Goal: Navigation & Orientation: Understand site structure

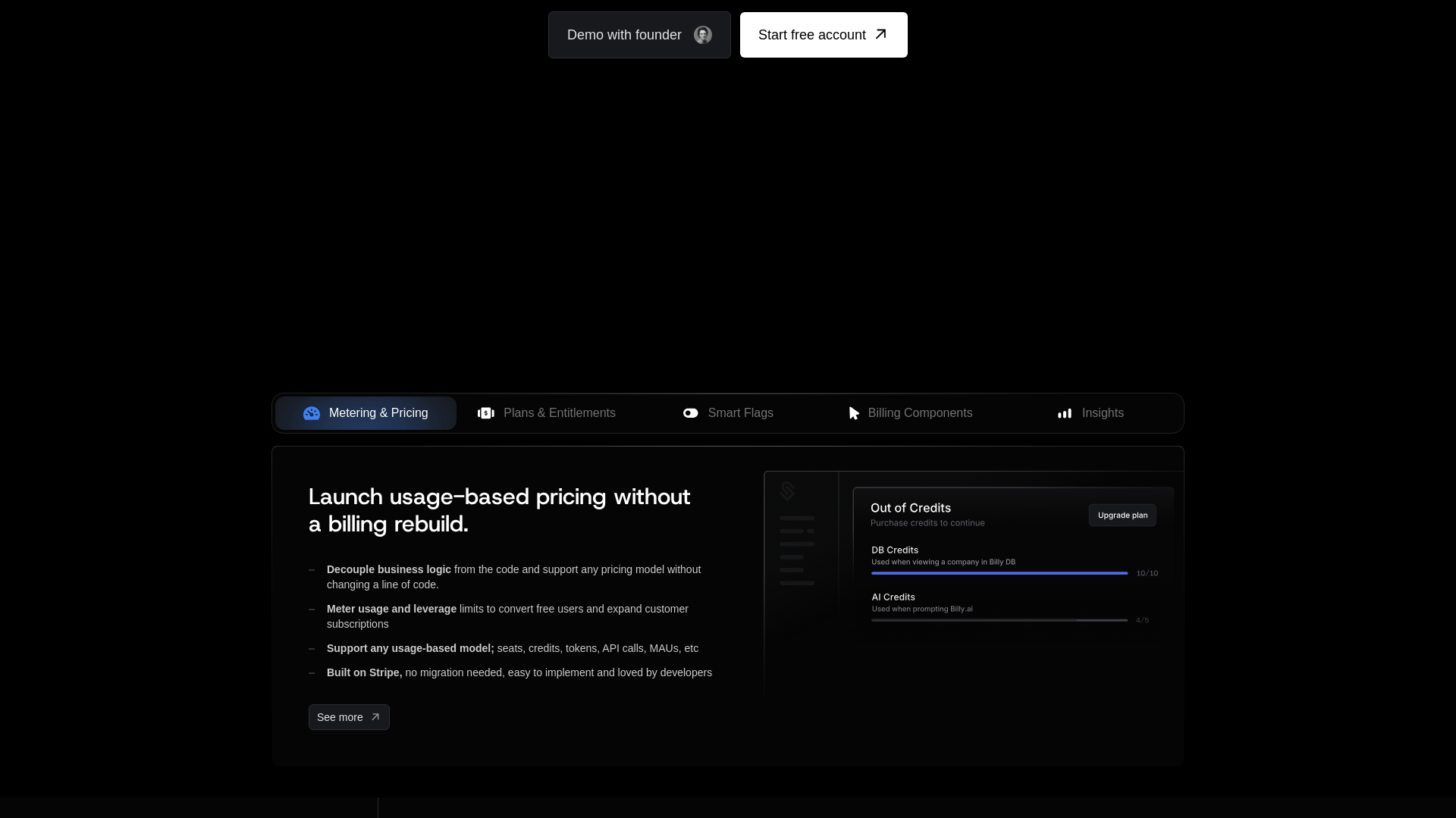
scroll to position [306, 0]
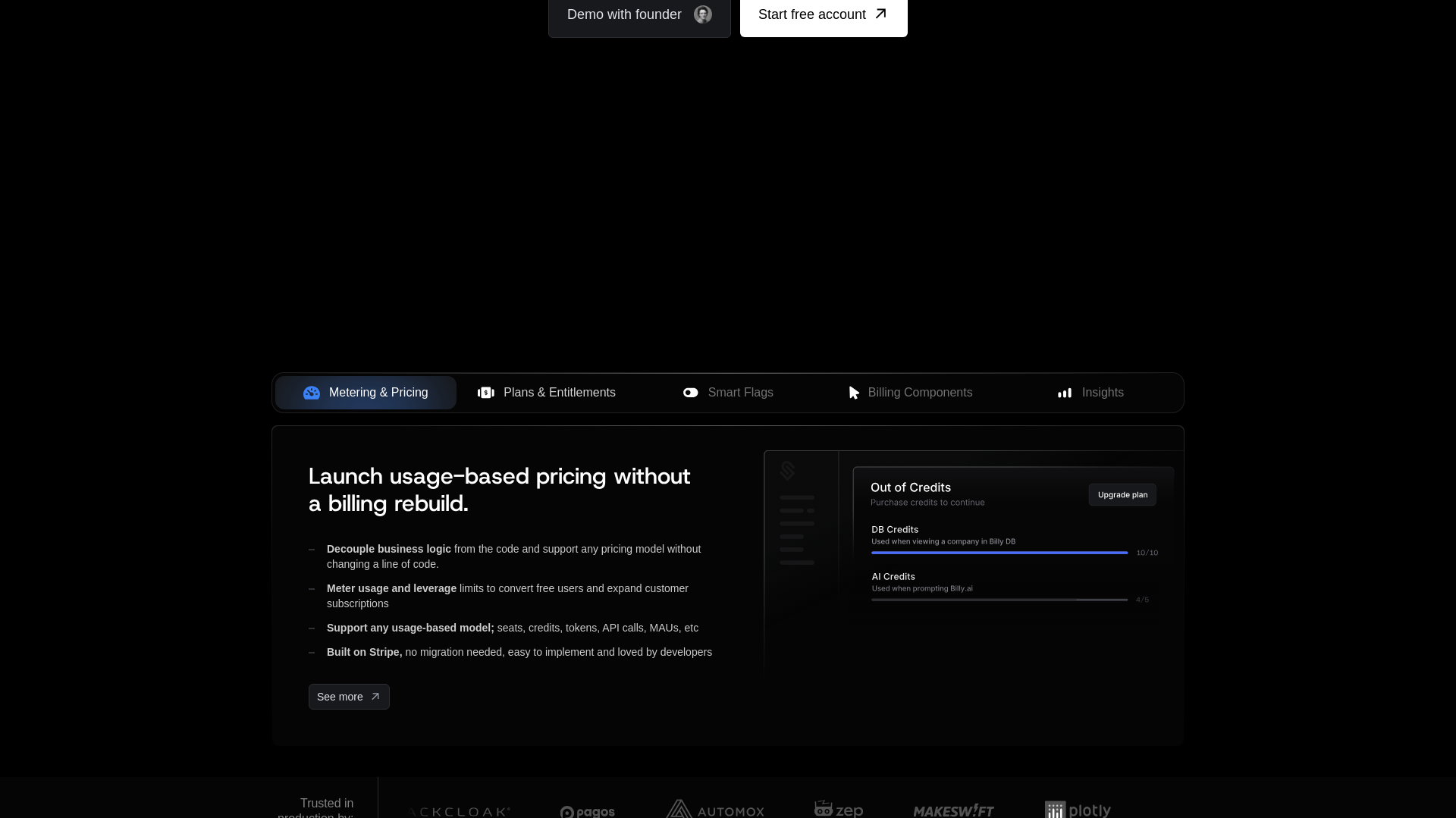
click at [590, 390] on span "Plans & Entitlements" at bounding box center [559, 393] width 112 height 18
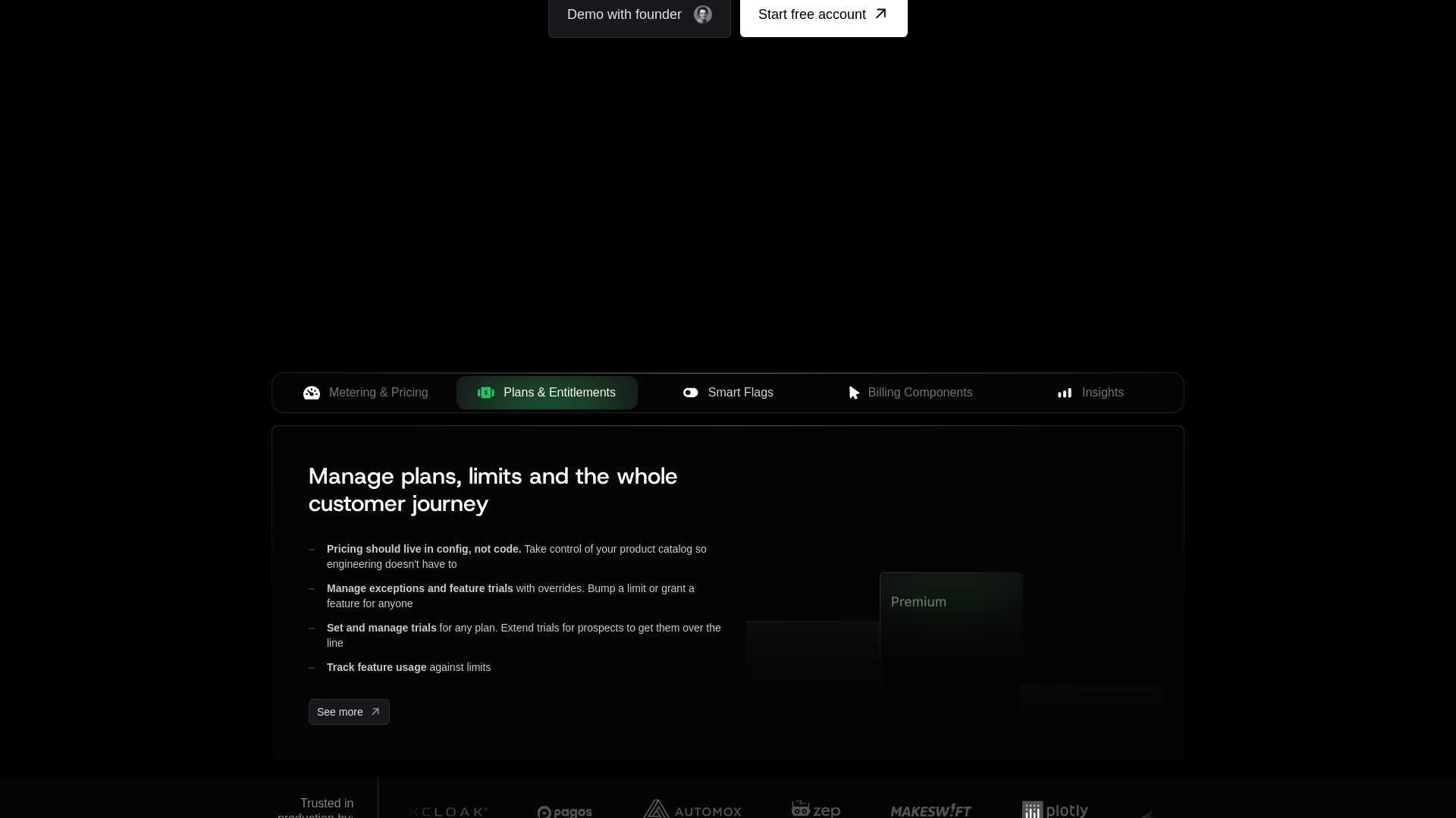
click at [746, 392] on span "Smart Flags" at bounding box center [741, 393] width 66 height 18
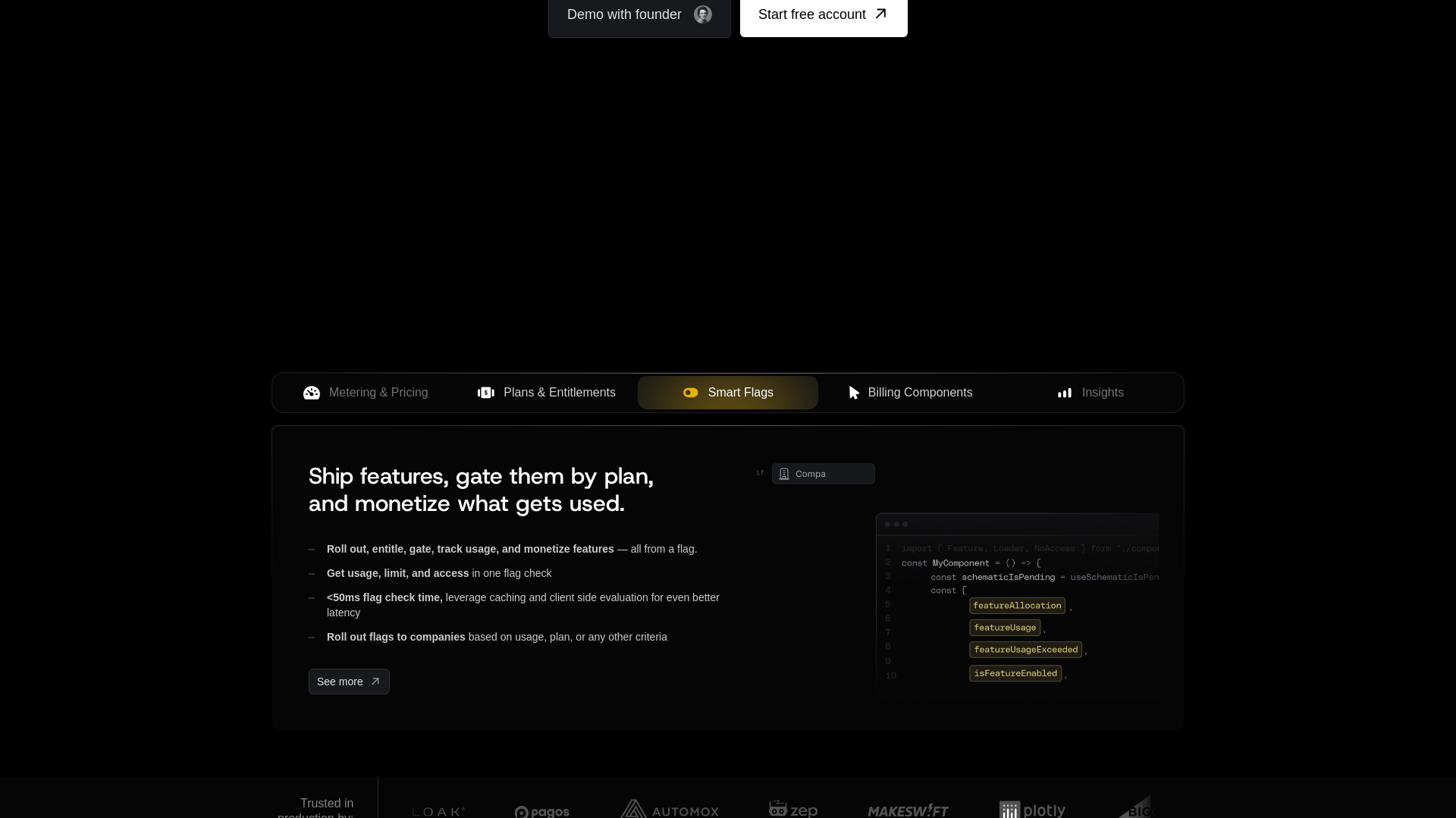
click at [921, 394] on span "Billing Components" at bounding box center [920, 393] width 105 height 18
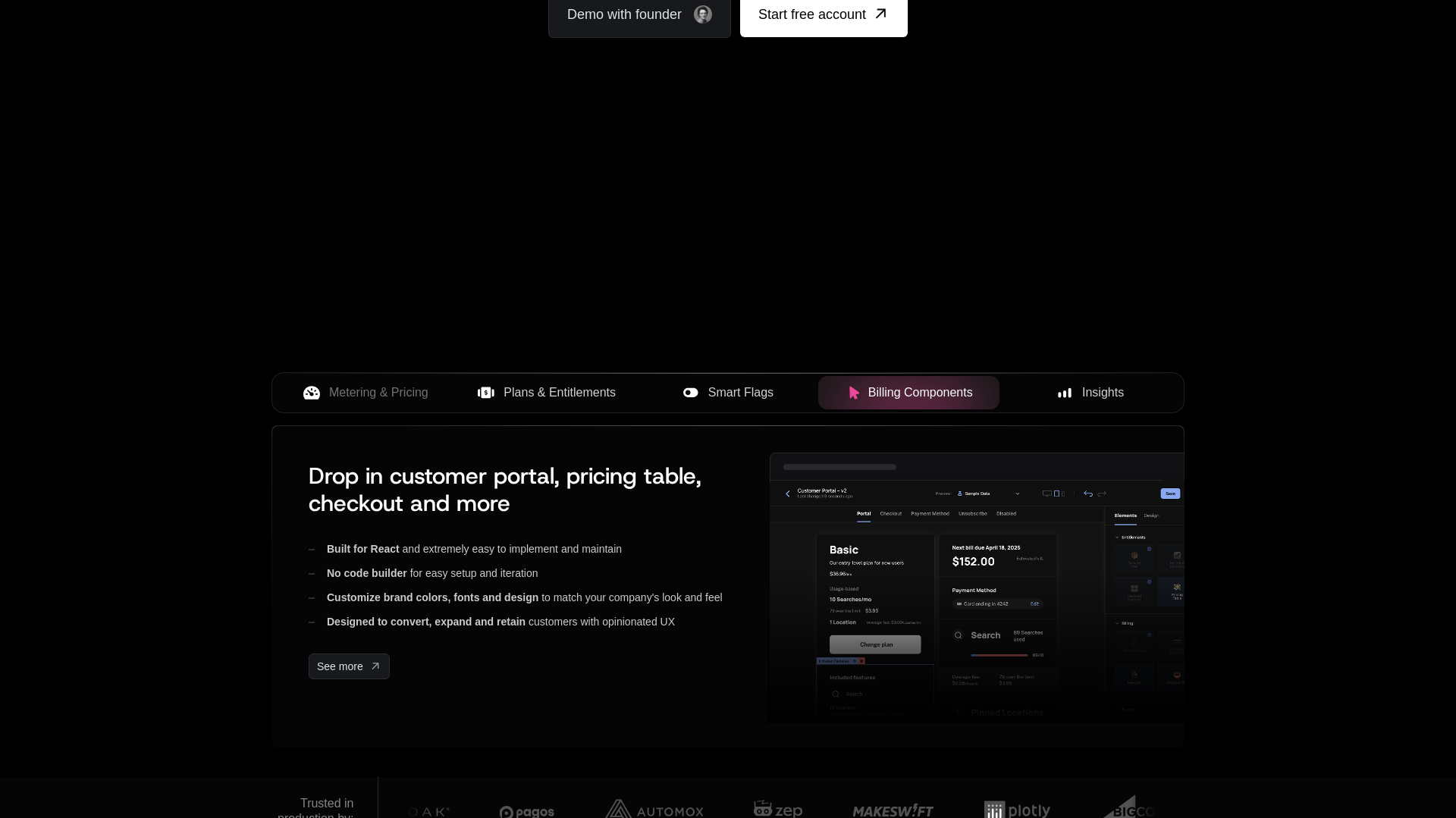
click at [1084, 394] on span "Insights" at bounding box center [1103, 393] width 42 height 18
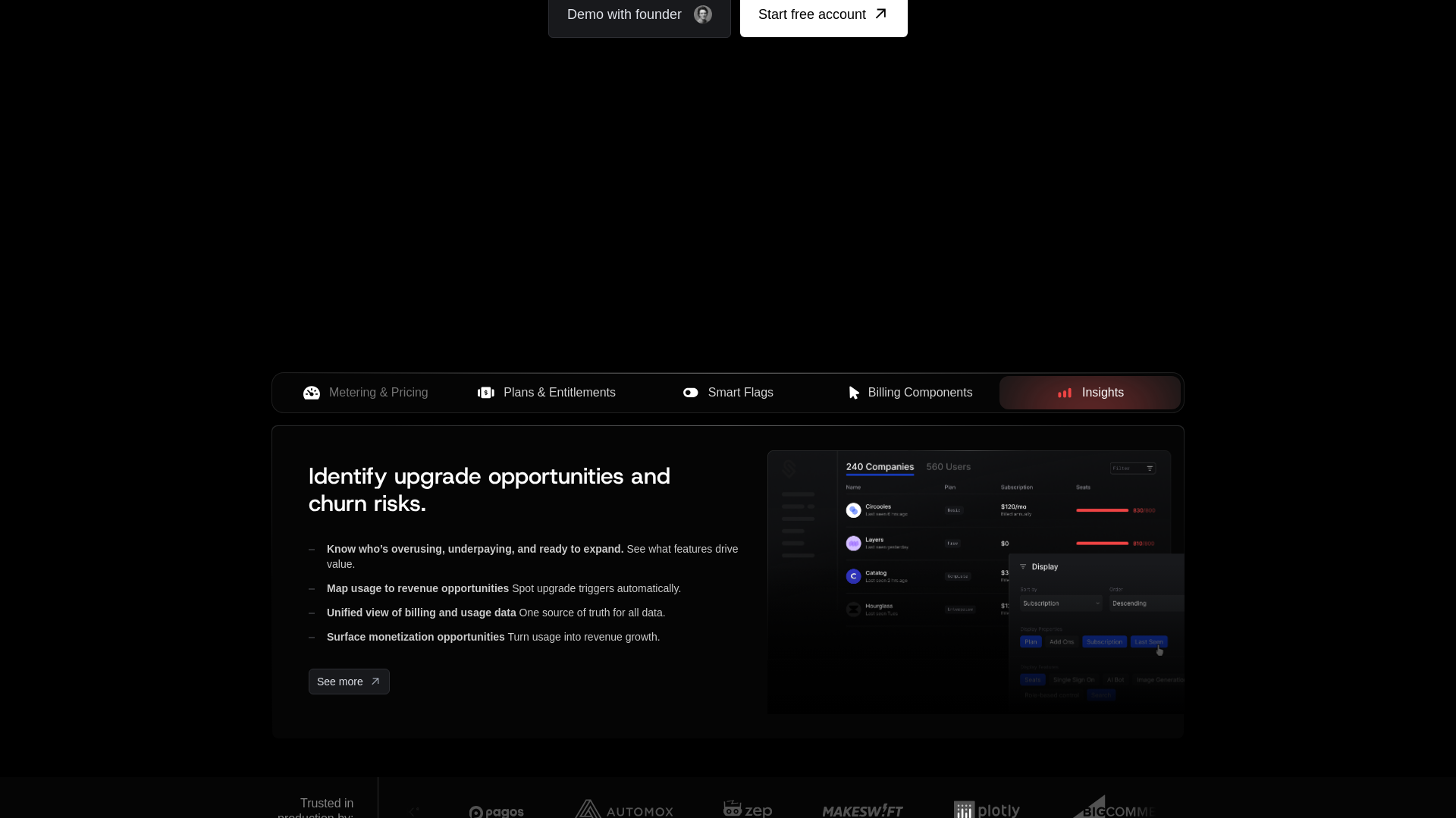
click at [884, 406] on button "Billing Components" at bounding box center [908, 393] width 181 height 34
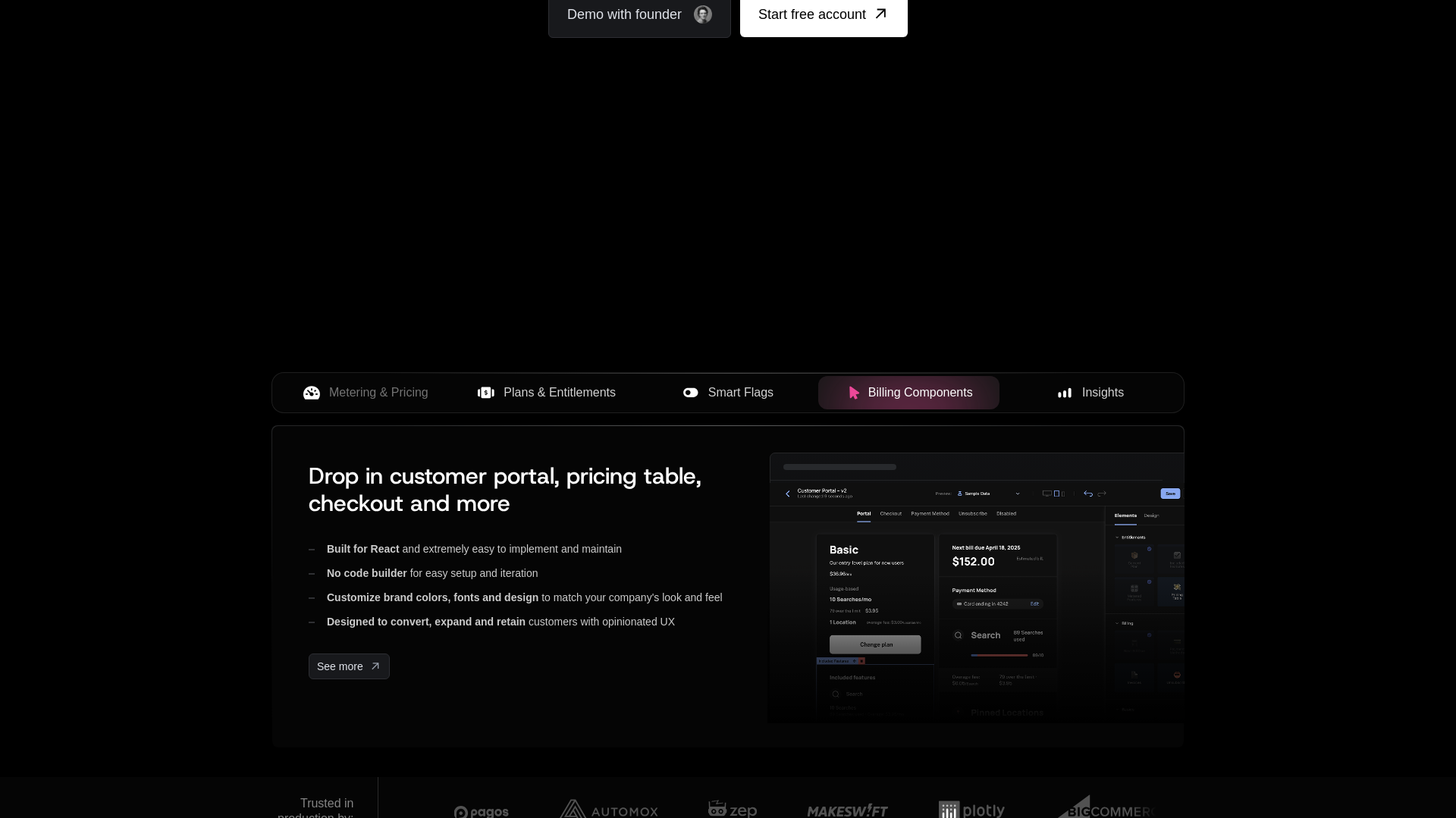
click at [753, 388] on span "Smart Flags" at bounding box center [741, 393] width 66 height 18
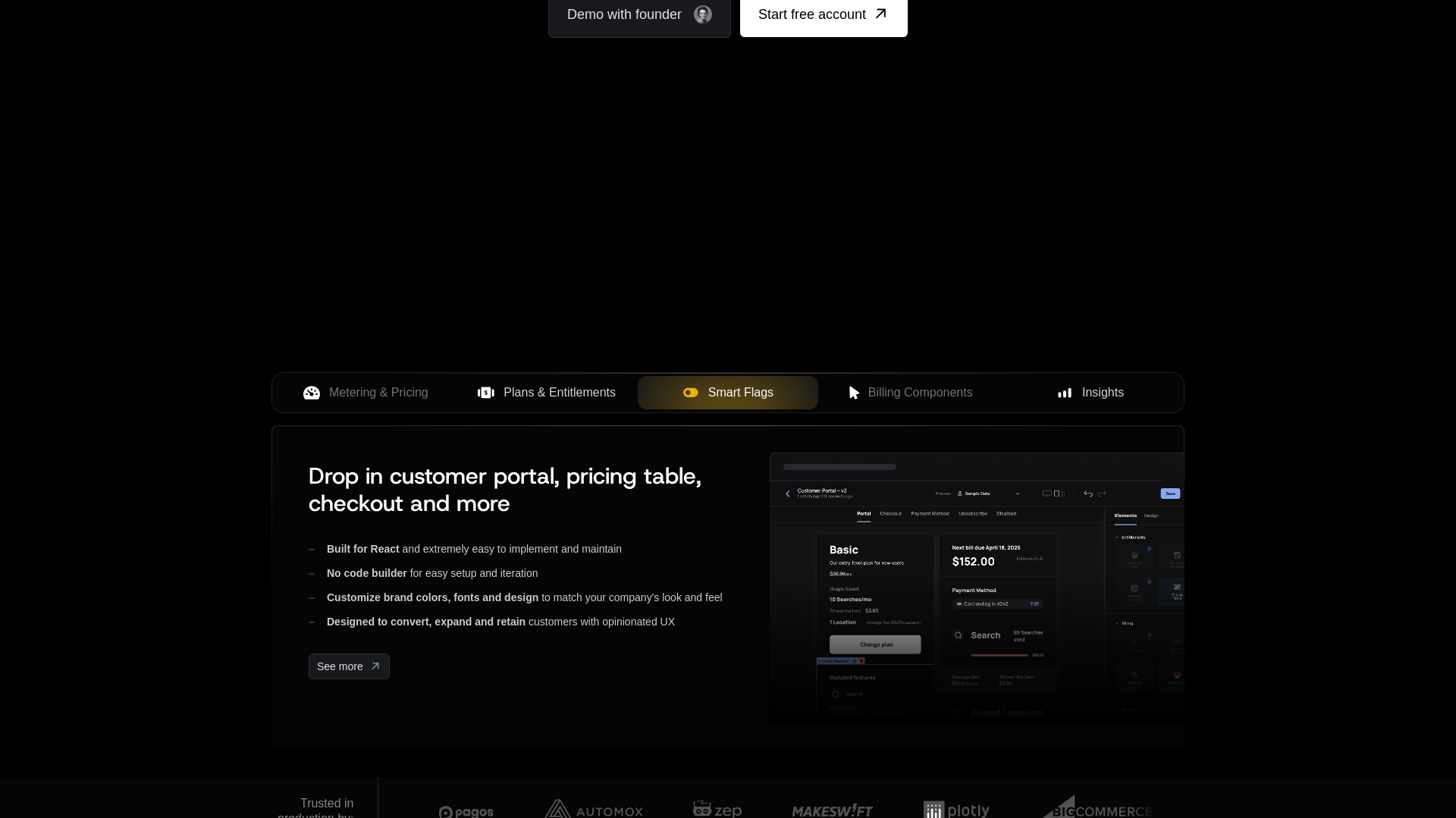
click at [535, 390] on span "Plans & Entitlements" at bounding box center [559, 393] width 112 height 18
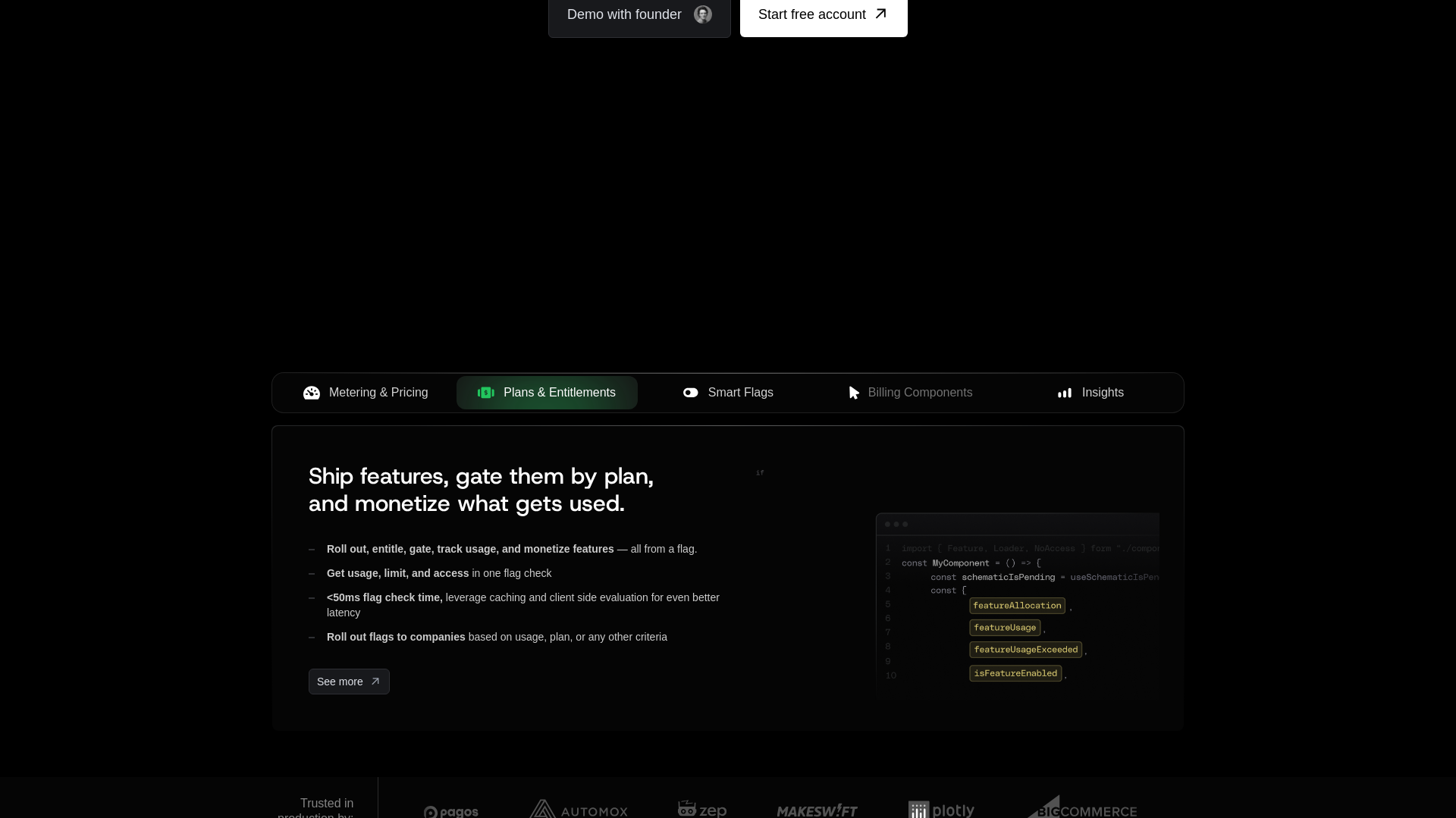
click at [380, 392] on span "Metering & Pricing" at bounding box center [378, 393] width 99 height 18
